Goal: Task Accomplishment & Management: Manage account settings

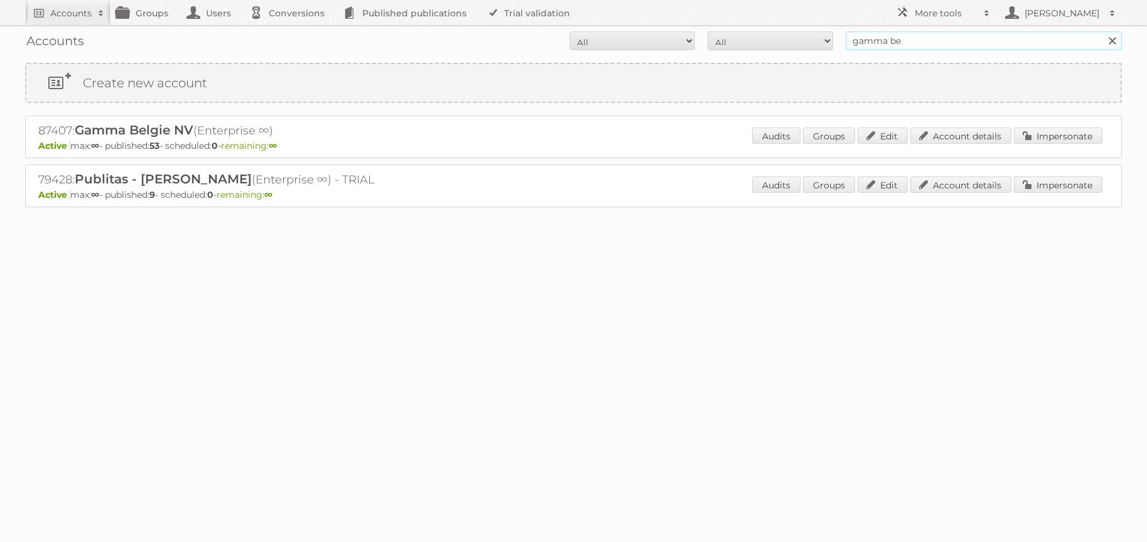
click at [875, 42] on input "gamma be" at bounding box center [984, 40] width 276 height 19
type input "bol"
click at [1103, 31] on input "Search" at bounding box center [1112, 40] width 19 height 19
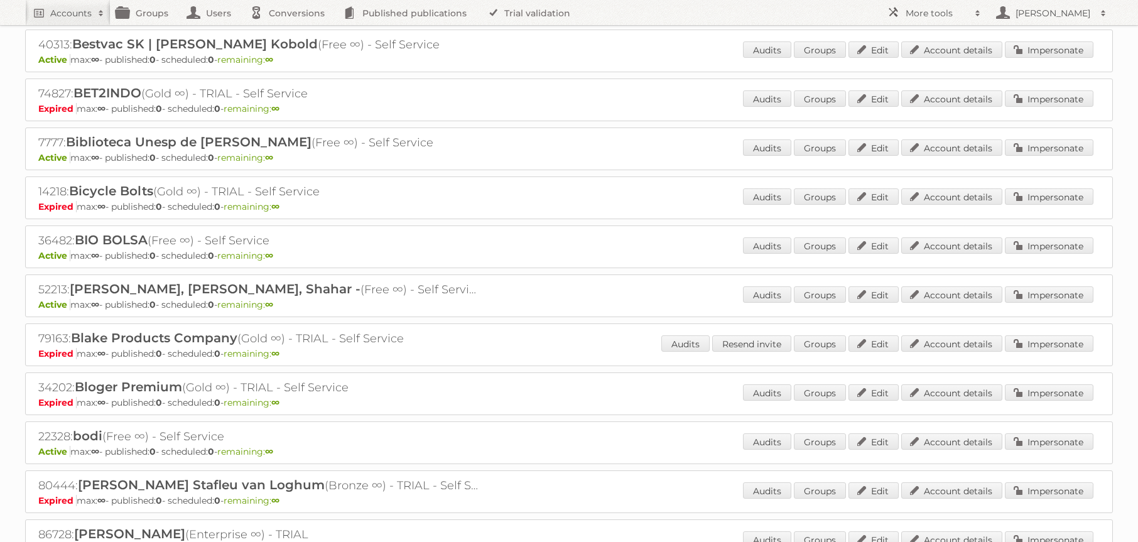
scroll to position [2104, 0]
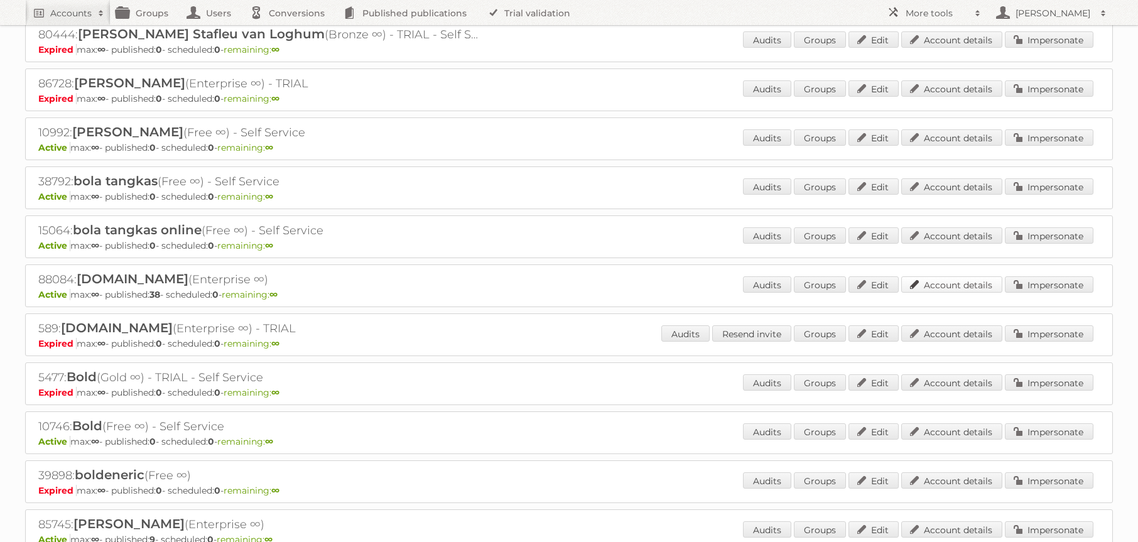
click at [959, 285] on link "Account details" at bounding box center [951, 284] width 101 height 16
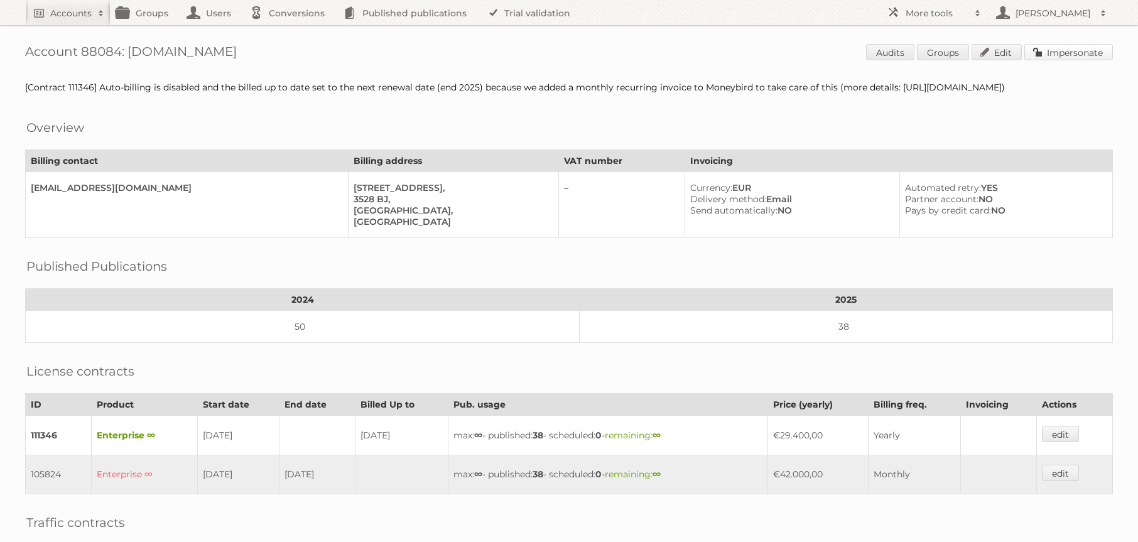
click at [1055, 54] on link "Impersonate" at bounding box center [1068, 52] width 89 height 16
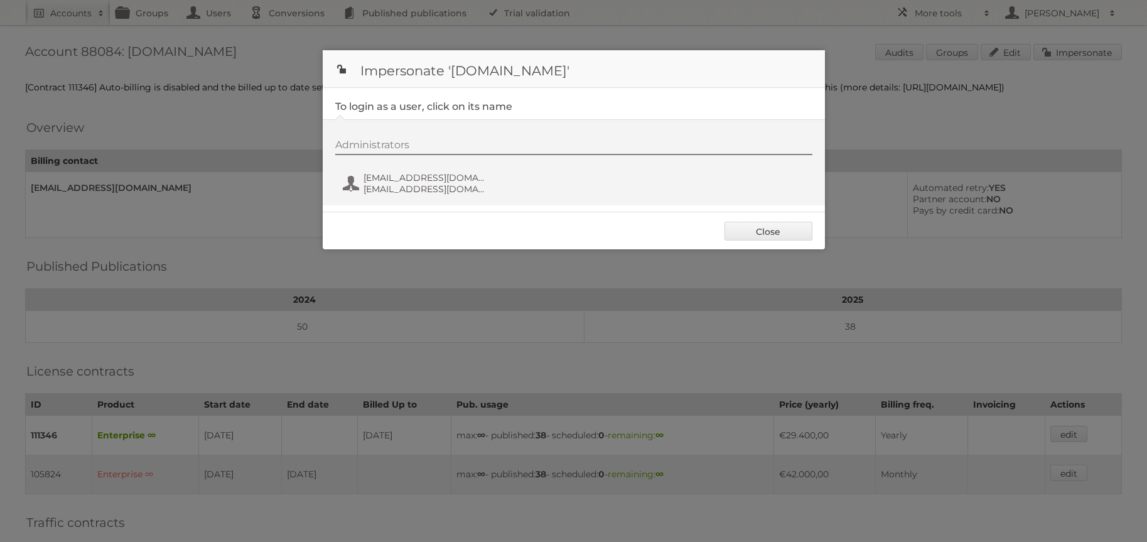
drag, startPoint x: 786, startPoint y: 230, endPoint x: 488, endPoint y: 148, distance: 308.8
click at [786, 230] on link "Close" at bounding box center [769, 231] width 88 height 19
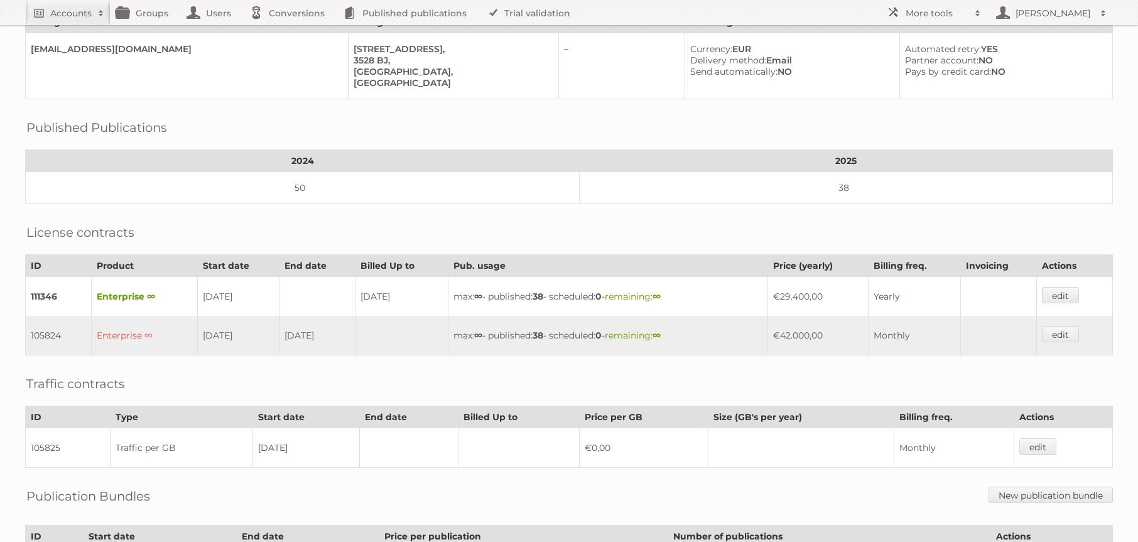
scroll to position [284, 0]
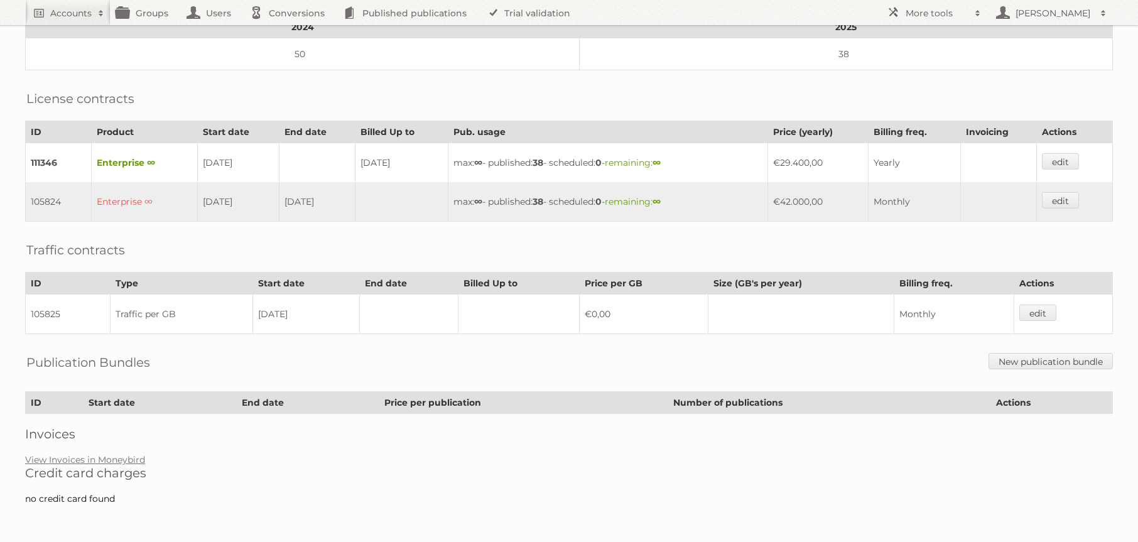
click at [117, 465] on h2 "Credit card charges" at bounding box center [568, 472] width 1087 height 15
click at [119, 463] on link "View Invoices in Moneybird" at bounding box center [85, 459] width 120 height 11
click at [75, 19] on link "Accounts" at bounding box center [67, 12] width 85 height 25
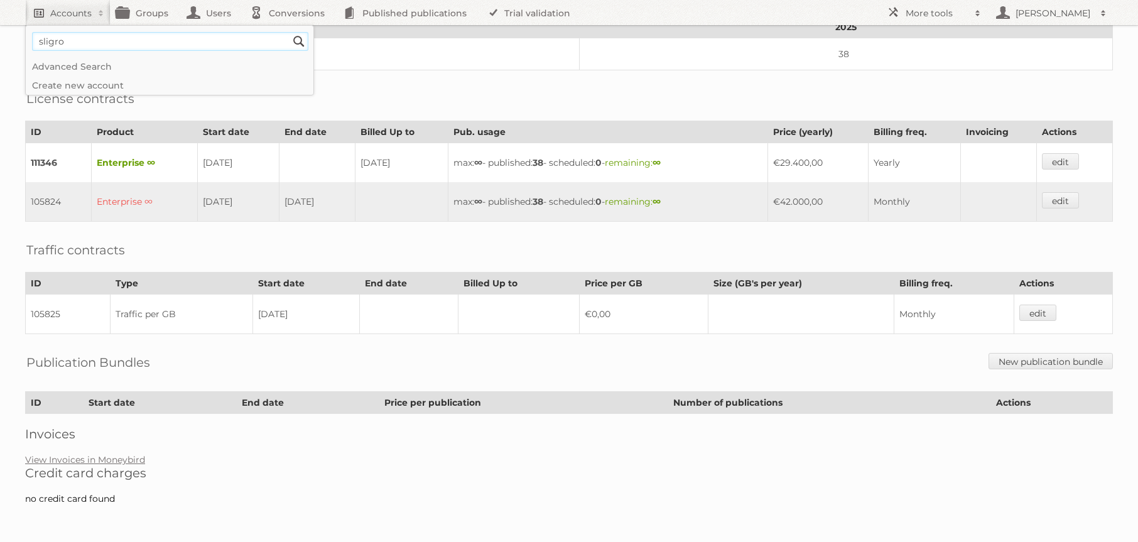
type input"] "sligro"
click at [289, 32] on input "Search" at bounding box center [298, 41] width 19 height 19
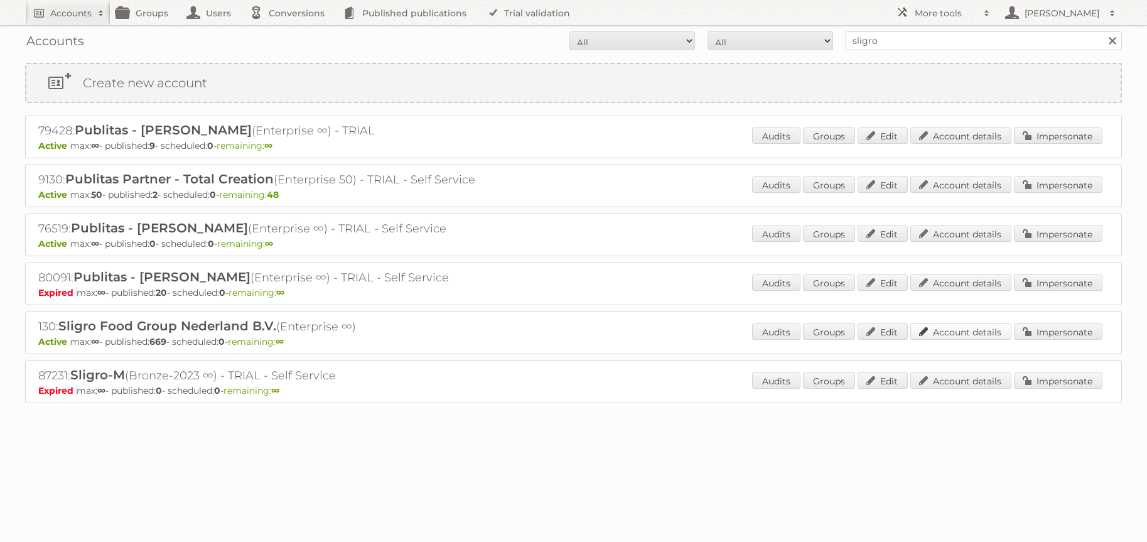
click at [966, 324] on link "Account details" at bounding box center [960, 331] width 101 height 16
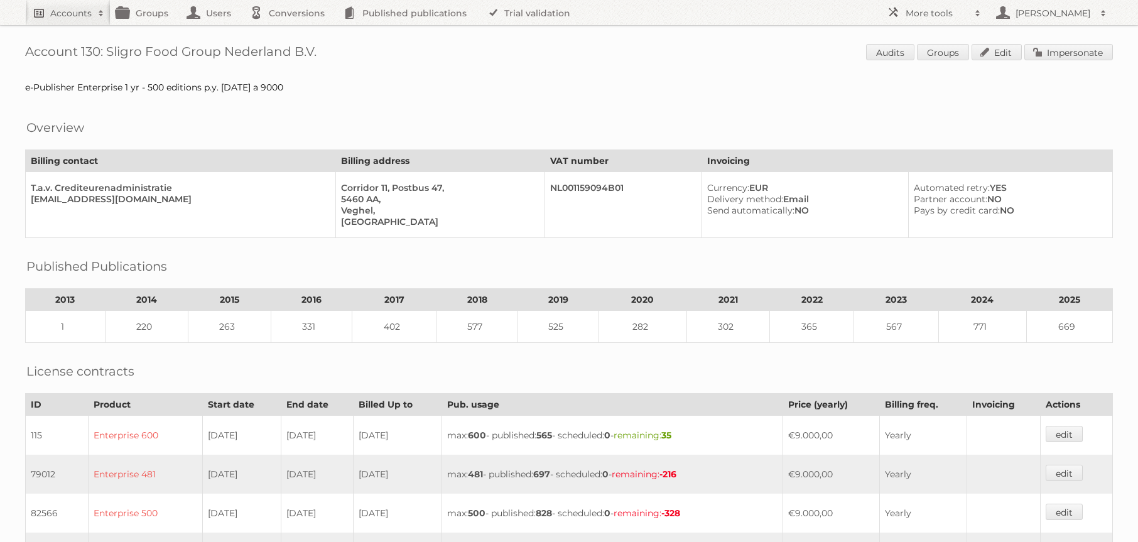
click at [54, 11] on h2 "Accounts" at bounding box center [70, 13] width 41 height 13
type input"] "action"
click at [289, 32] on input "Search" at bounding box center [298, 41] width 19 height 19
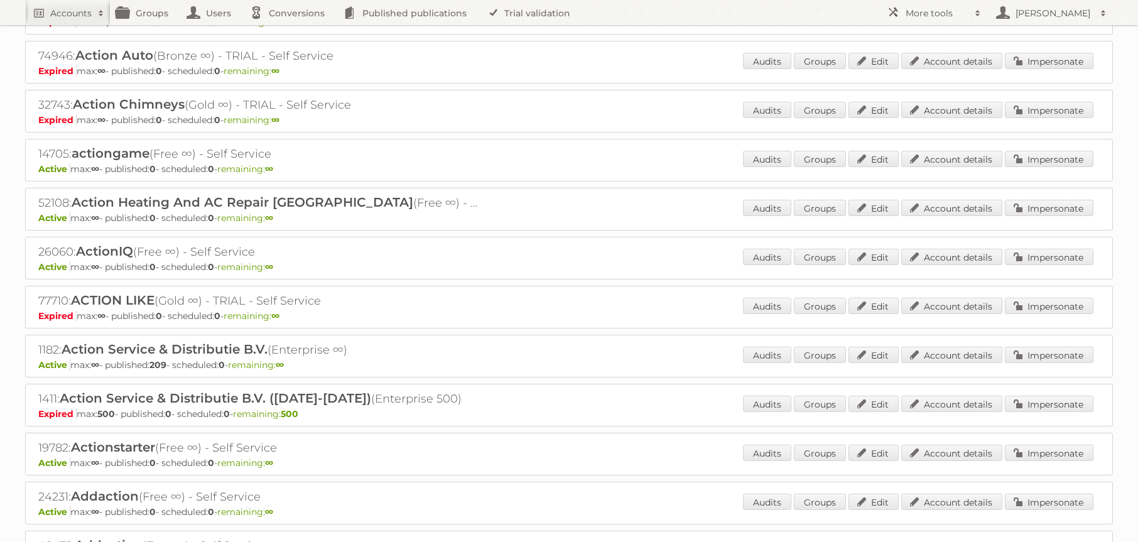
scroll to position [147, 0]
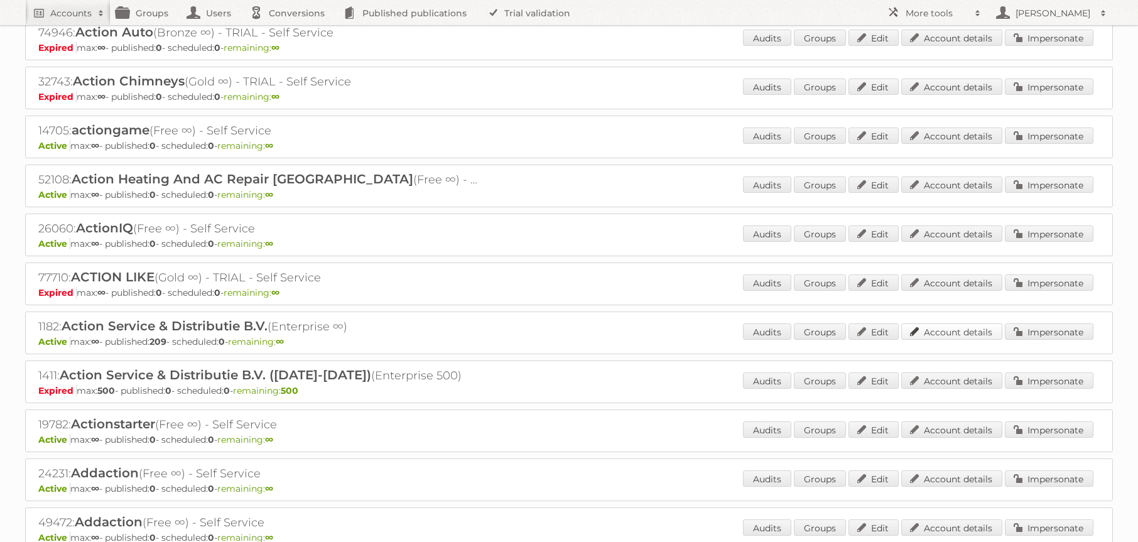
click at [968, 335] on link "Account details" at bounding box center [951, 331] width 101 height 16
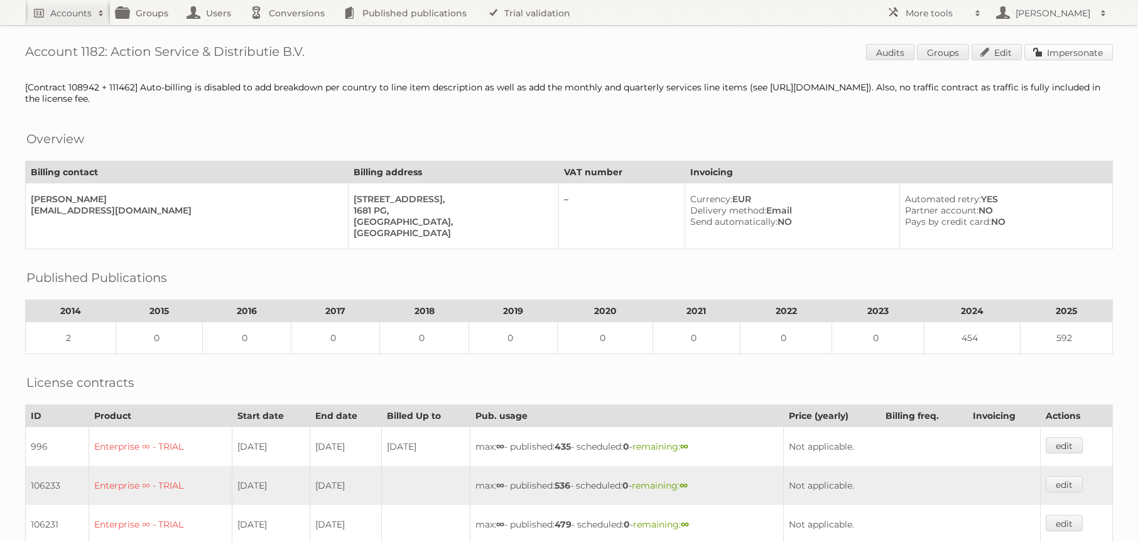
click at [1072, 48] on link "Impersonate" at bounding box center [1068, 52] width 89 height 16
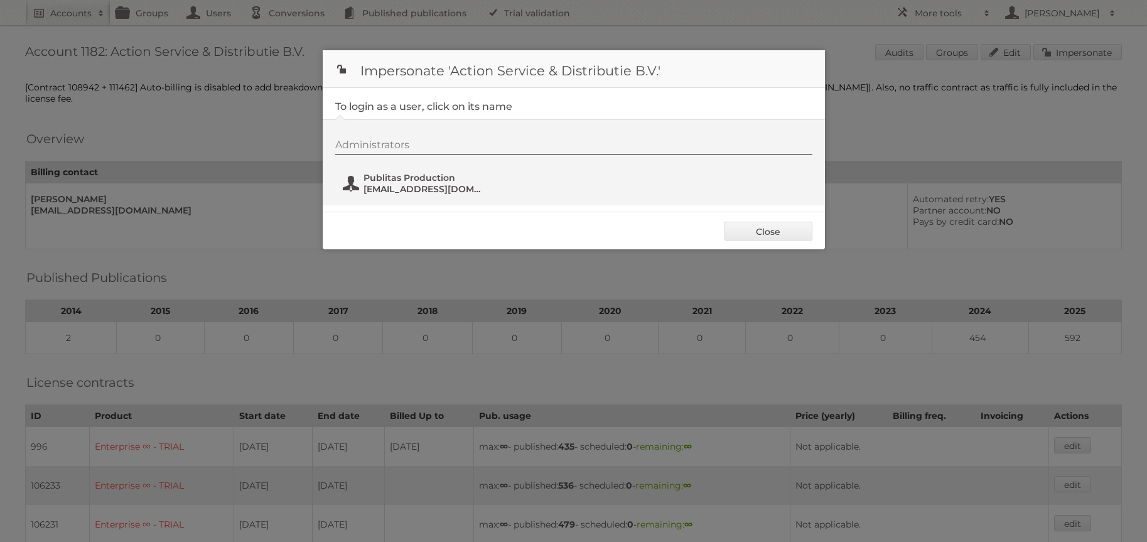
click at [387, 183] on span "[EMAIL_ADDRESS][DOMAIN_NAME]" at bounding box center [425, 188] width 122 height 11
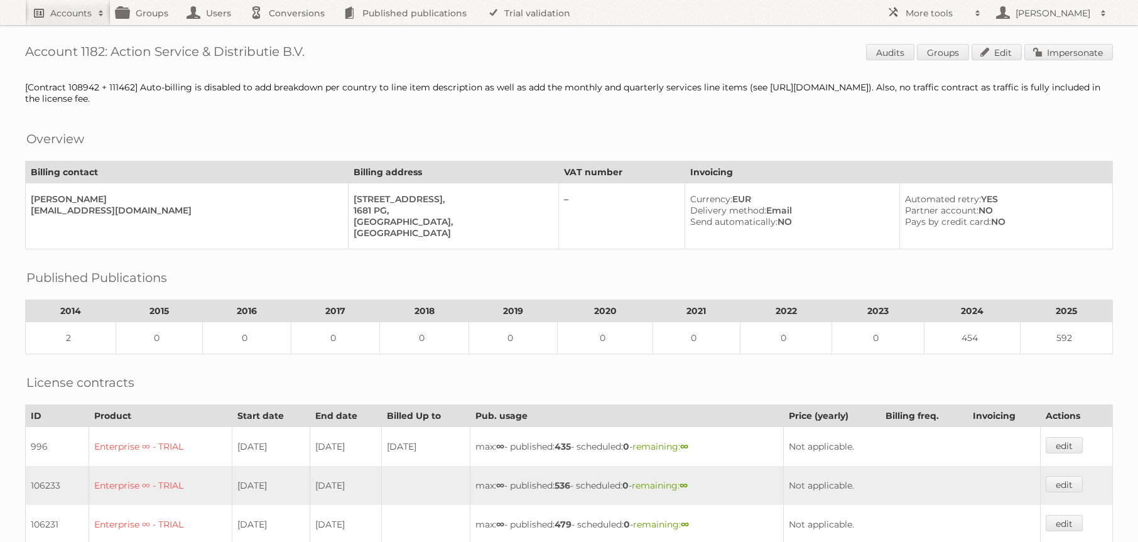
click at [70, 13] on h2 "Accounts" at bounding box center [70, 13] width 41 height 13
type input"] "midocean"
click at [289, 32] on input "Search" at bounding box center [298, 41] width 19 height 19
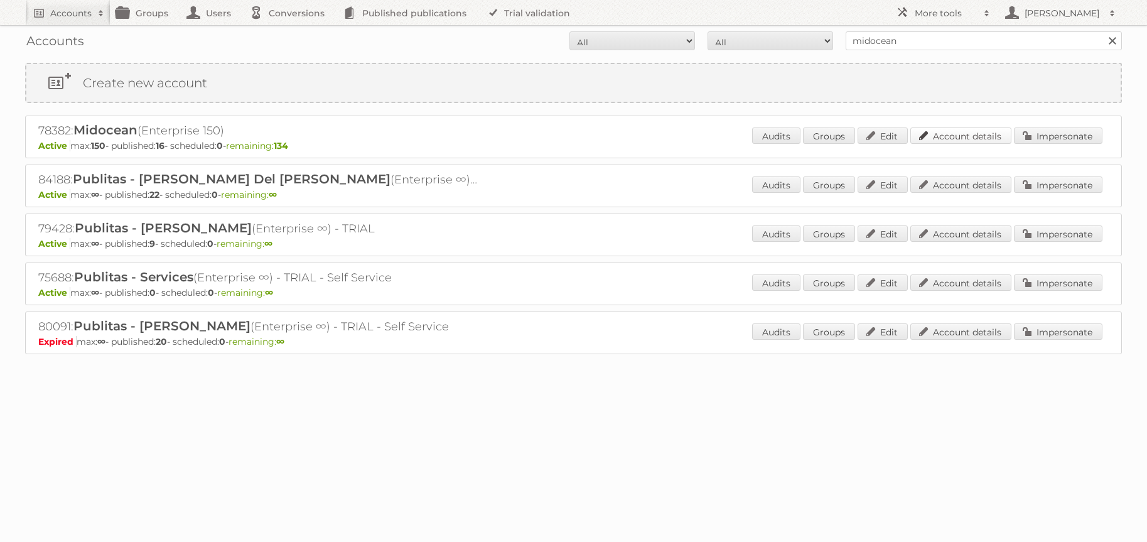
click at [979, 127] on link "Account details" at bounding box center [960, 135] width 101 height 16
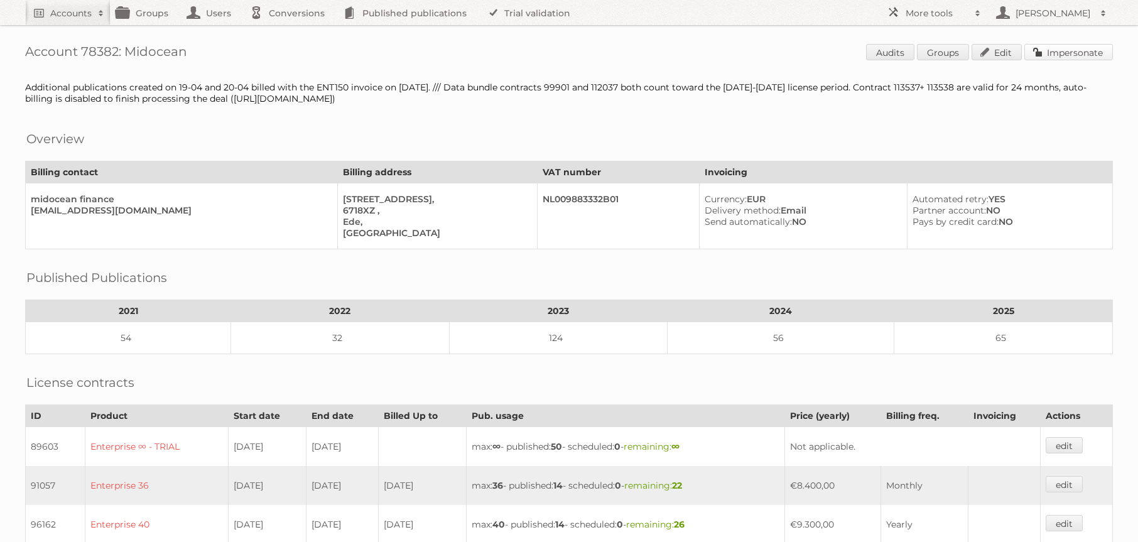
click at [1091, 50] on link "Impersonate" at bounding box center [1068, 52] width 89 height 16
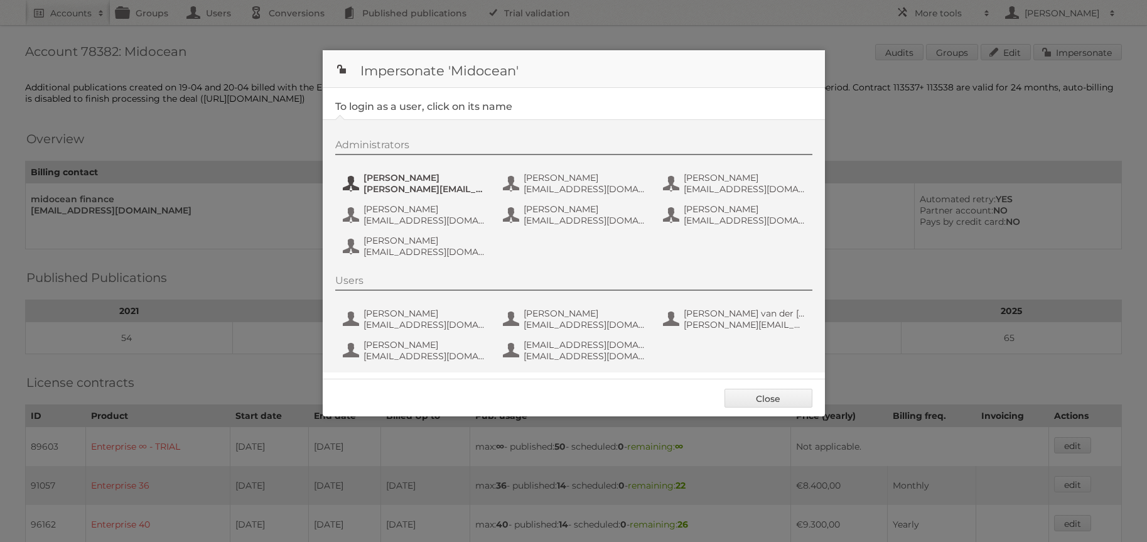
click at [414, 190] on span "[PERSON_NAME][EMAIL_ADDRESS][DOMAIN_NAME]" at bounding box center [425, 188] width 122 height 11
